Goal: Navigation & Orientation: Find specific page/section

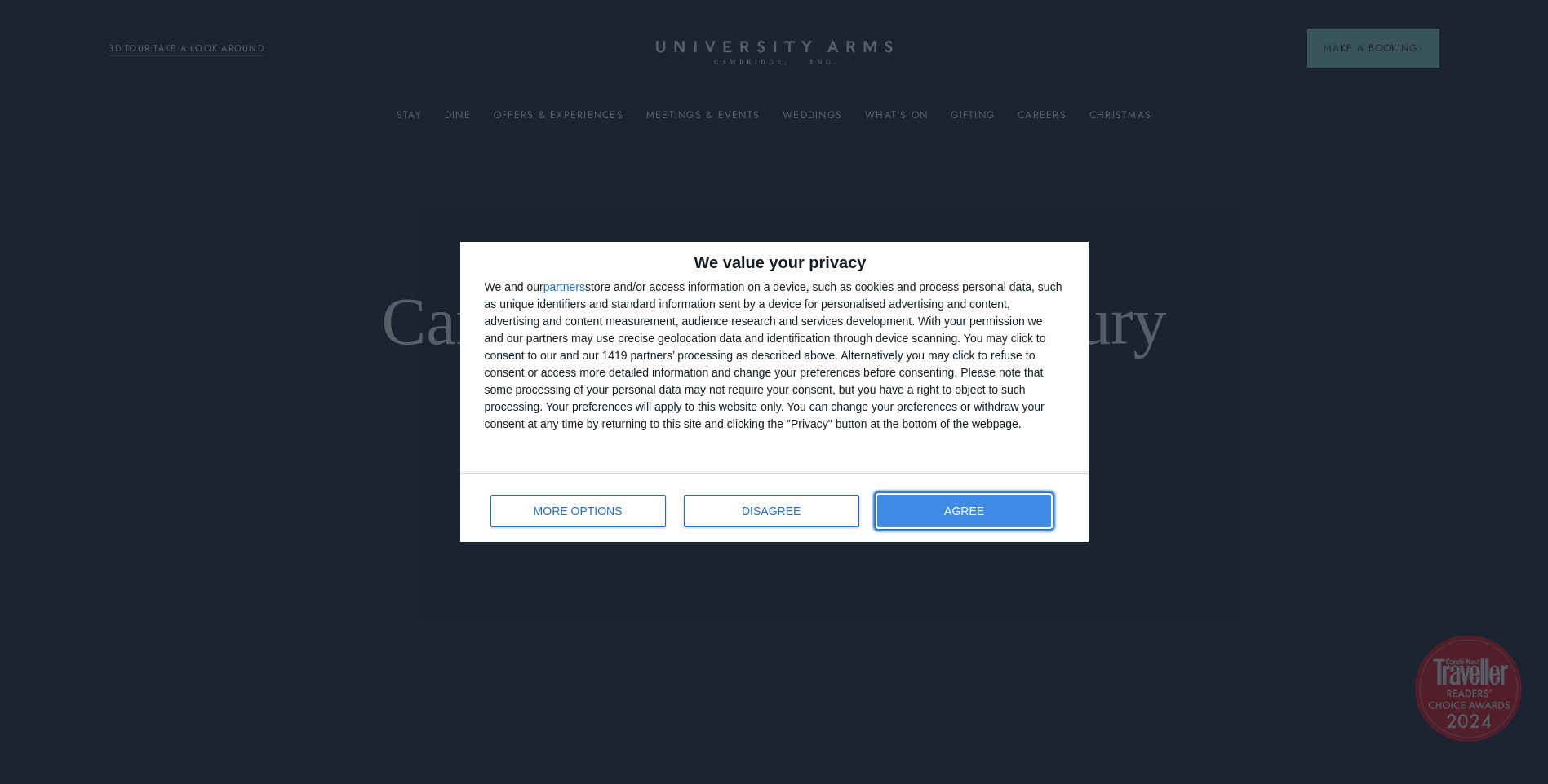
click at [955, 522] on button "AGREE" at bounding box center [964, 511] width 175 height 33
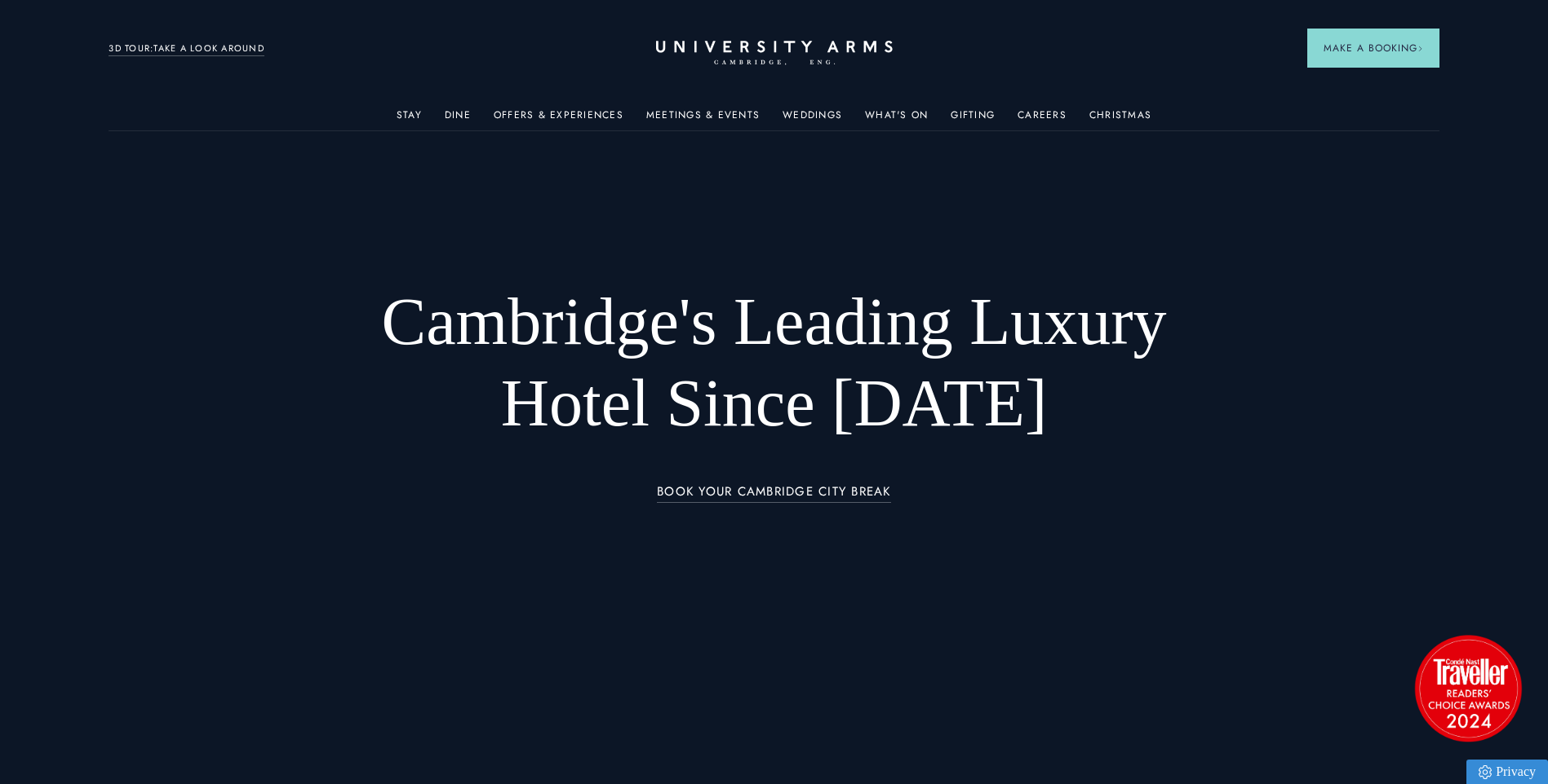
click at [427, 108] on ul "Stay Rooms Suites From £459/night Superior Rooms From £249/night Classic Rooms …" at bounding box center [773, 114] width 1330 height 33
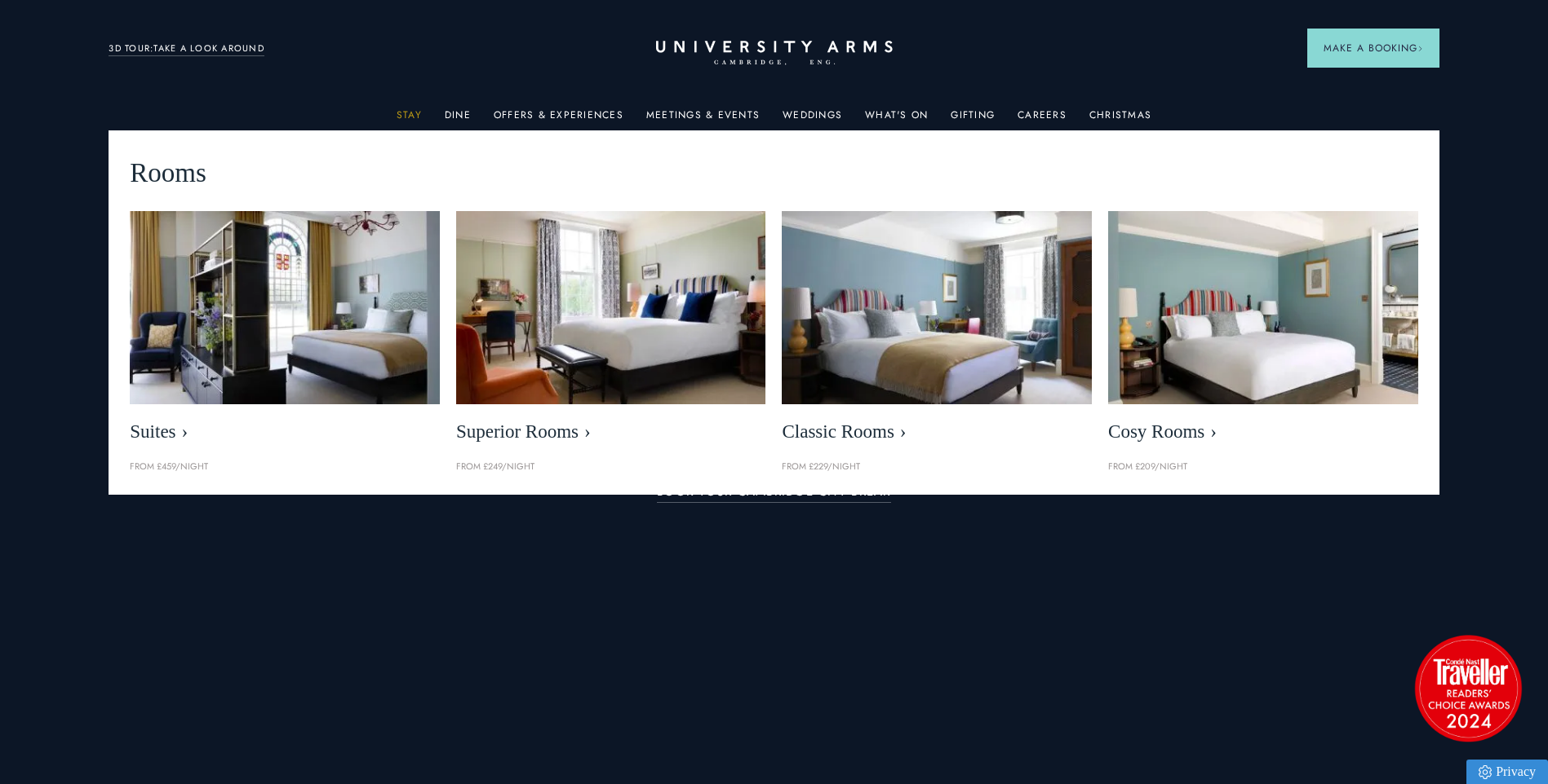
click at [419, 109] on link "Stay" at bounding box center [408, 119] width 25 height 21
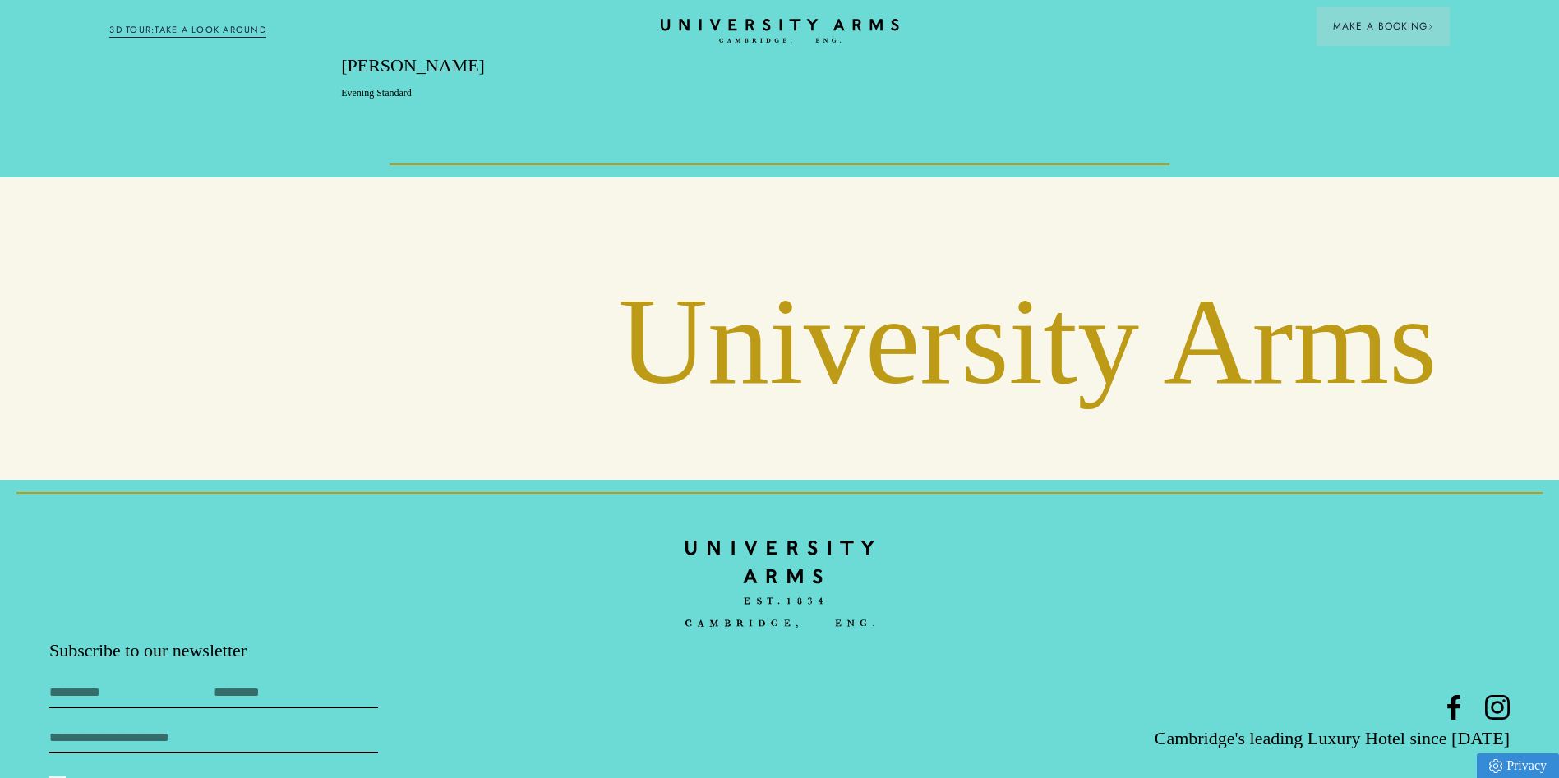
scroll to position [6426, 0]
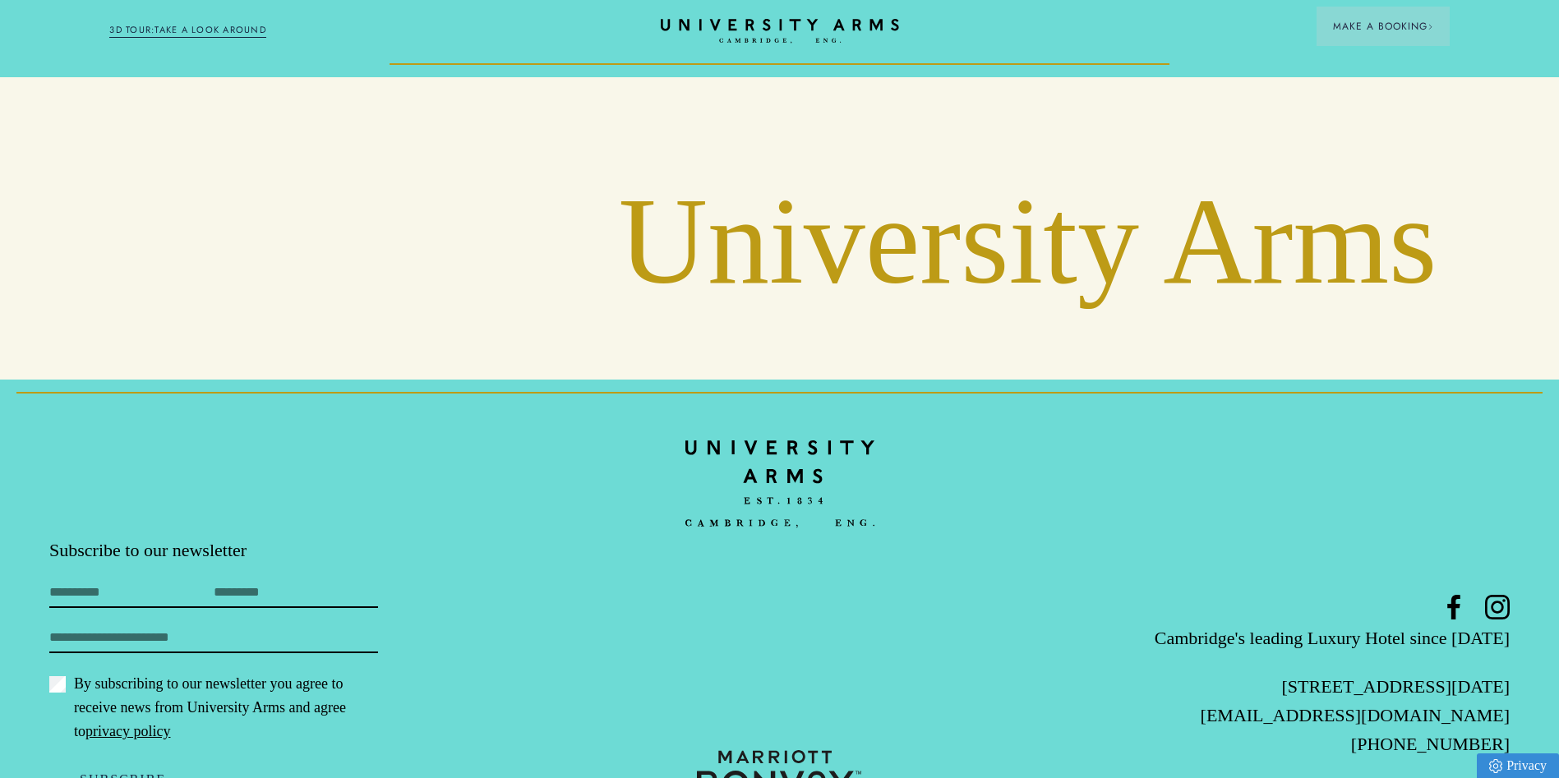
click at [1494, 672] on p "[STREET_ADDRESS][DATE]" at bounding box center [1266, 686] width 486 height 29
drag, startPoint x: 1509, startPoint y: 617, endPoint x: 1238, endPoint y: 624, distance: 271.2
click at [1238, 624] on footer "Subscribe to our newsletter First Name Last Name Email By subscribing to our ne…" at bounding box center [779, 613] width 1559 height 467
copy p "[STREET_ADDRESS][DATE]"
